Goal: Book appointment/travel/reservation

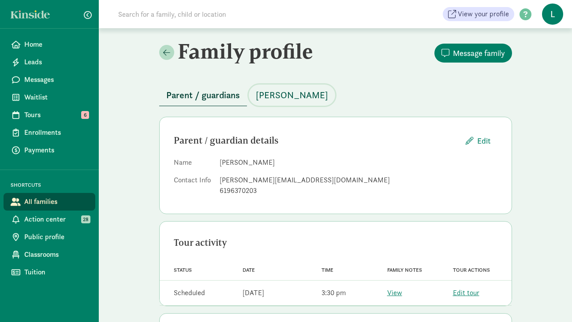
click at [278, 97] on span "Ezra Wilson" at bounding box center [292, 95] width 72 height 14
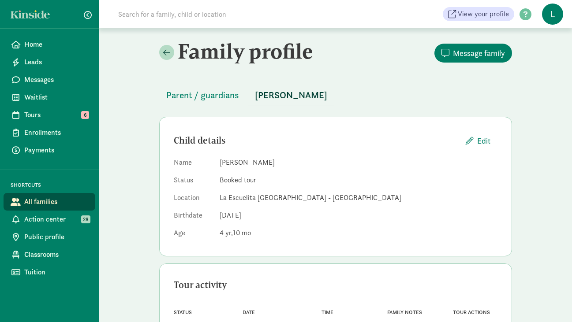
scroll to position [44, 0]
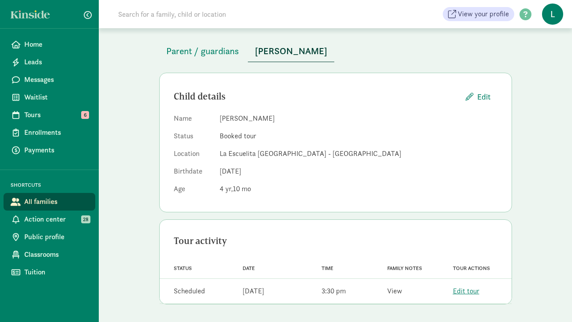
click at [392, 293] on link "View" at bounding box center [394, 291] width 15 height 9
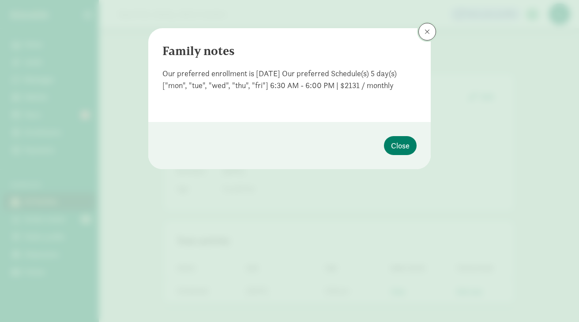
click at [429, 30] on span at bounding box center [426, 31] width 5 height 7
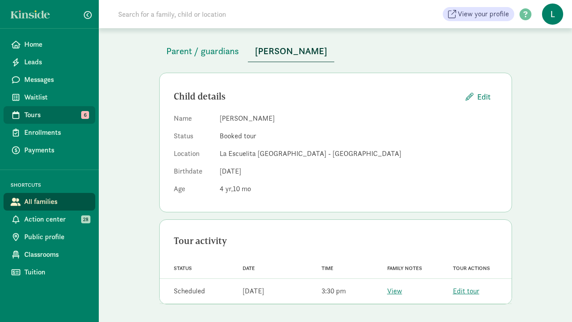
click at [42, 114] on span "Tours" at bounding box center [56, 115] width 64 height 11
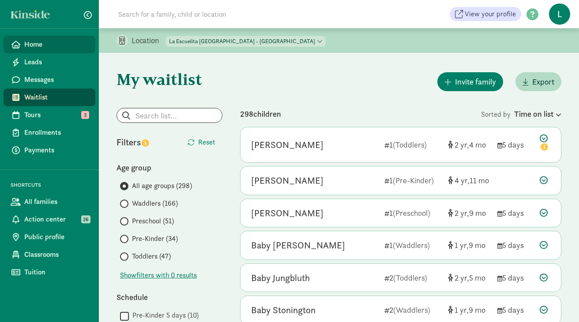
click at [37, 45] on span "Home" at bounding box center [56, 44] width 64 height 11
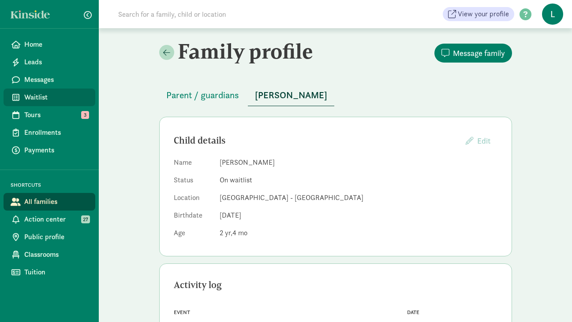
click at [30, 96] on span "Waitlist" at bounding box center [56, 97] width 64 height 11
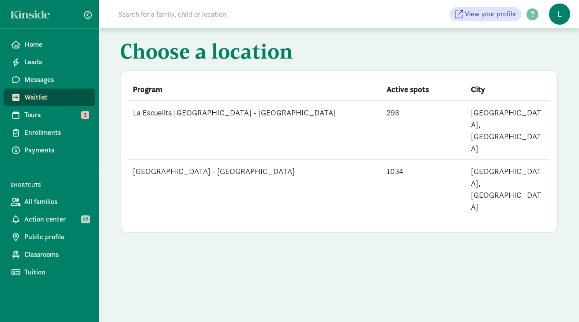
click at [226, 160] on td "[GEOGRAPHIC_DATA] - [GEOGRAPHIC_DATA]" at bounding box center [254, 189] width 254 height 59
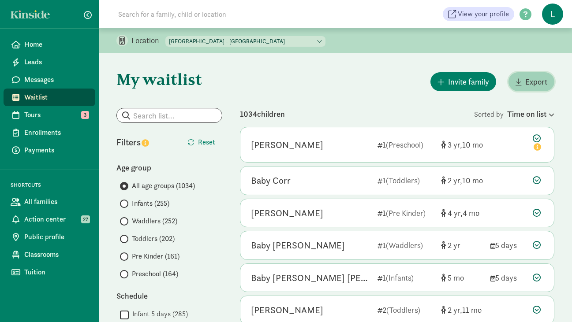
click at [523, 84] on span "Export" at bounding box center [532, 82] width 32 height 12
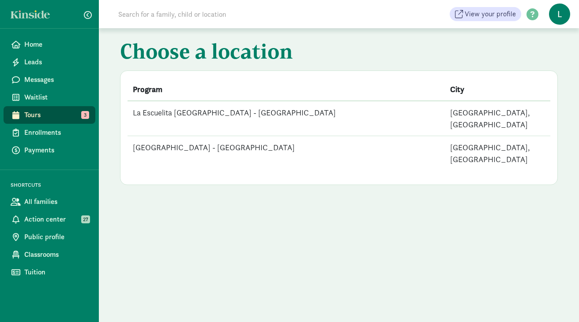
click at [230, 110] on td "La Escuelita [GEOGRAPHIC_DATA] - [GEOGRAPHIC_DATA]" at bounding box center [285, 118] width 317 height 35
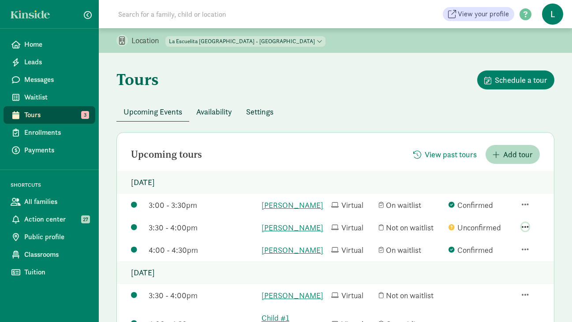
click at [525, 231] on span "button" at bounding box center [525, 227] width 7 height 8
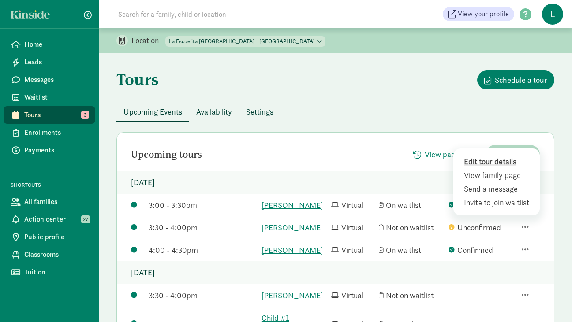
click at [490, 175] on div "Edit tour details" at bounding box center [498, 175] width 68 height 12
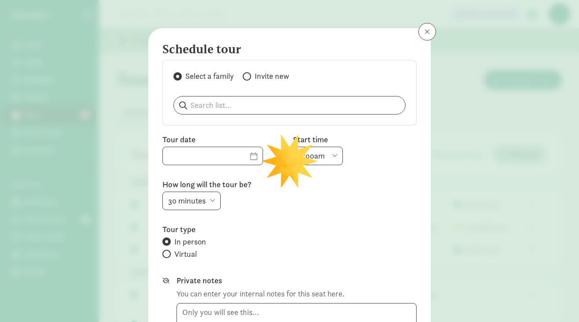
type input "[DATE]"
select select "3:30pm"
radio input "false"
radio input "true"
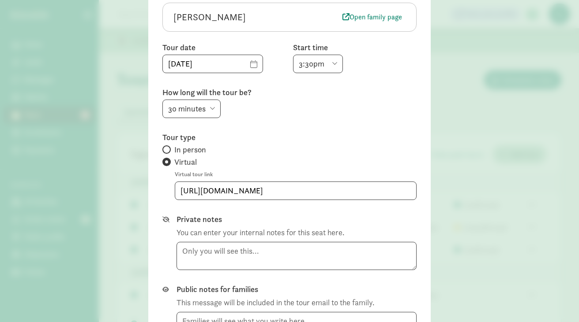
scroll to position [103, 0]
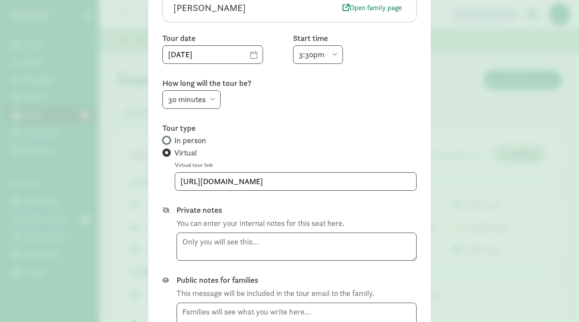
click at [164, 139] on input "In person" at bounding box center [165, 141] width 6 height 6
radio input "true"
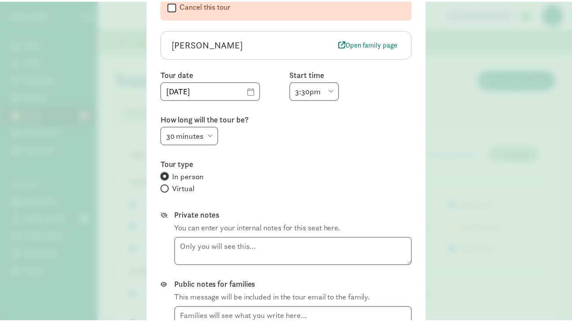
scroll to position [157, 0]
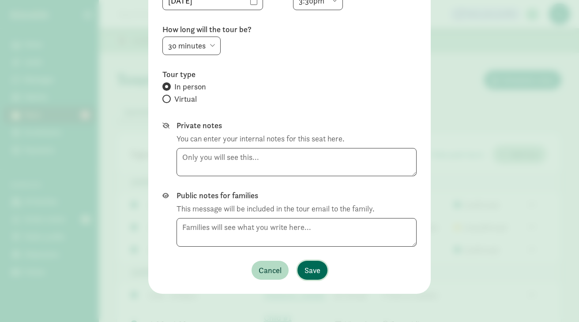
click at [307, 275] on span "Save" at bounding box center [312, 271] width 16 height 12
